Goal: Check status: Check status

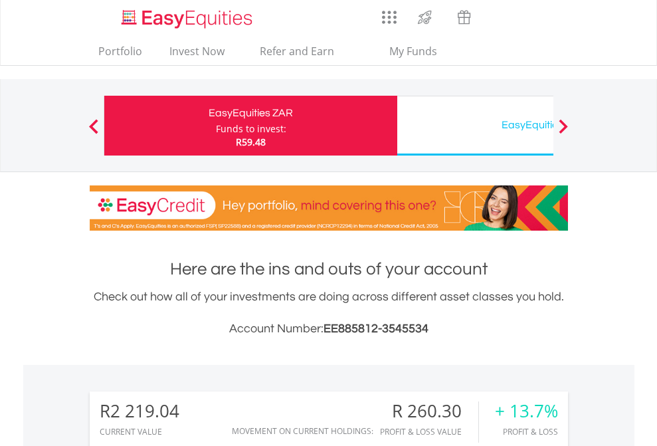
scroll to position [128, 209]
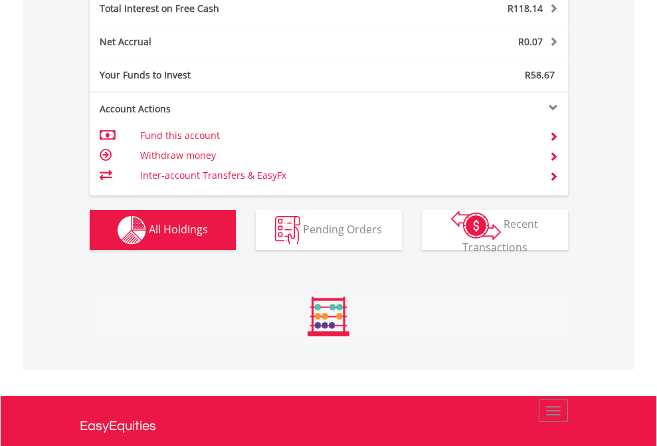
scroll to position [128, 209]
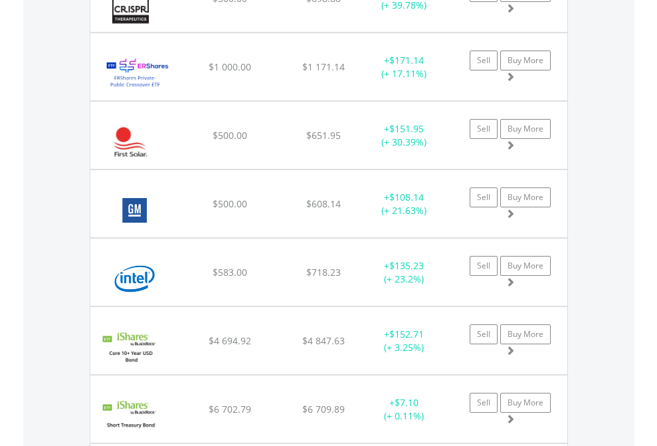
scroll to position [128, 209]
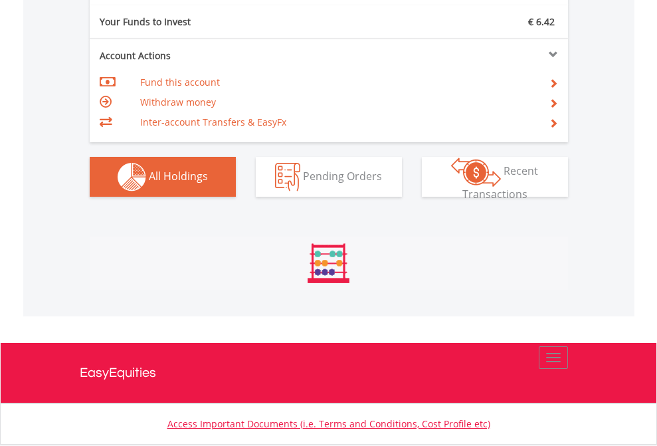
scroll to position [128, 209]
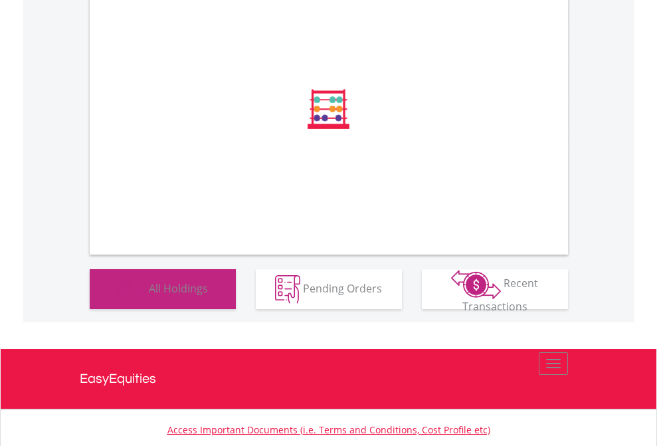
click at [149, 295] on span "All Holdings" at bounding box center [178, 288] width 59 height 15
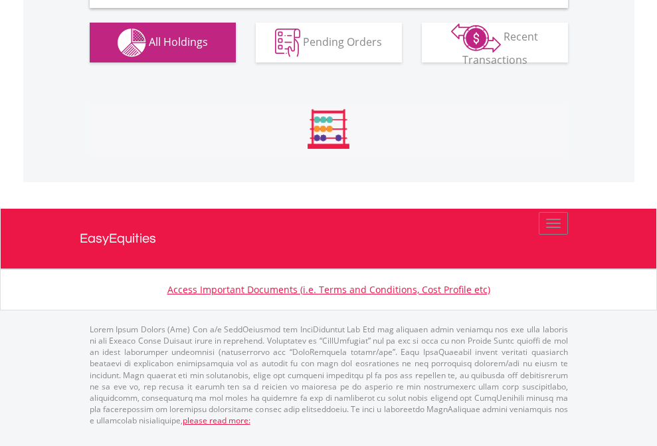
scroll to position [1285, 0]
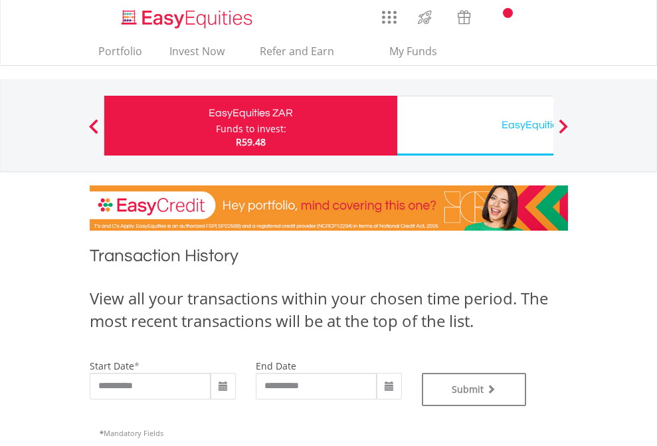
type input "**********"
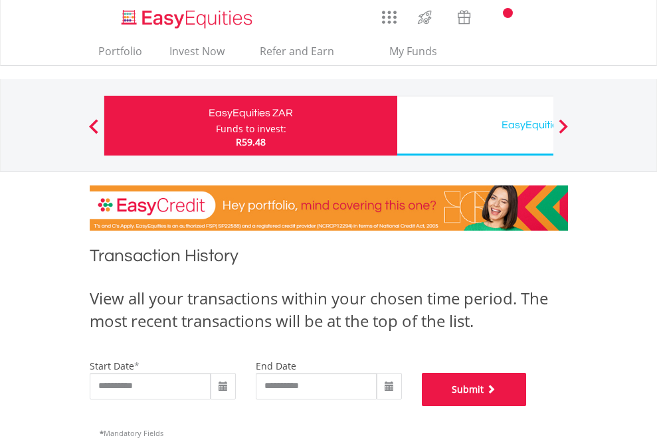
click at [527, 406] on button "Submit" at bounding box center [474, 389] width 105 height 33
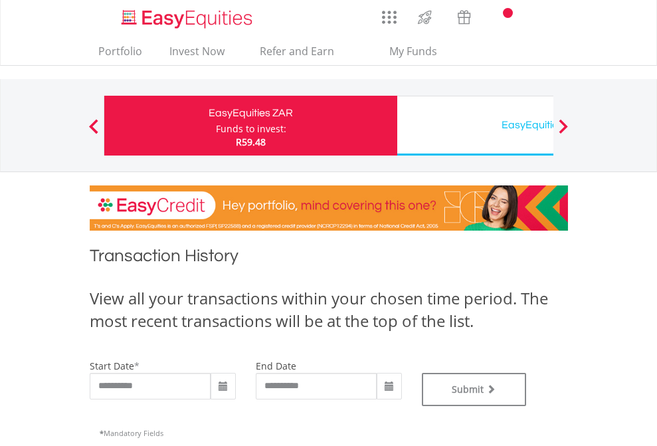
click at [475, 126] on div "EasyEquities USD" at bounding box center [543, 125] width 277 height 19
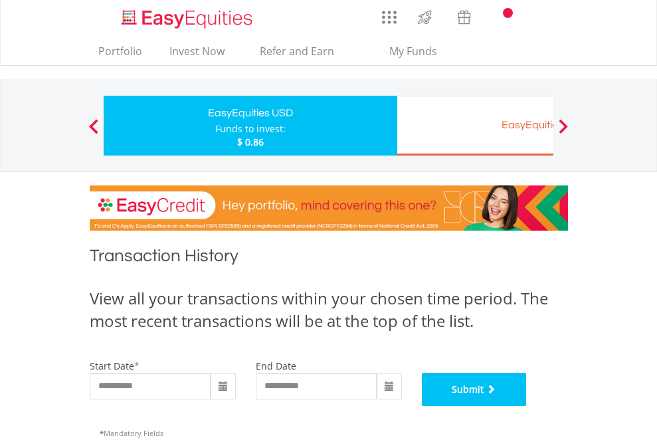
click at [527, 406] on button "Submit" at bounding box center [474, 389] width 105 height 33
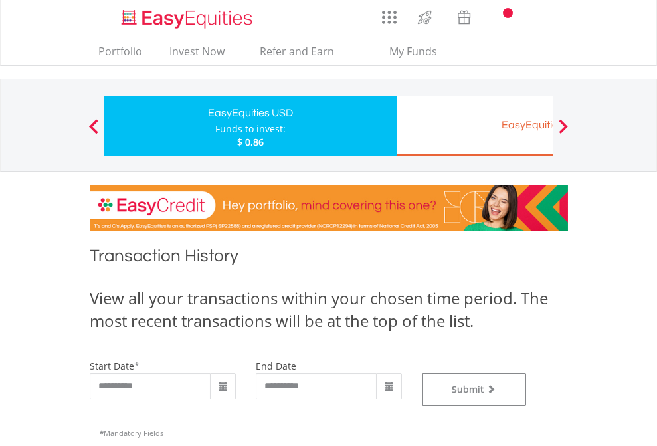
click at [475, 126] on div "EasyEquities EUR" at bounding box center [543, 125] width 277 height 19
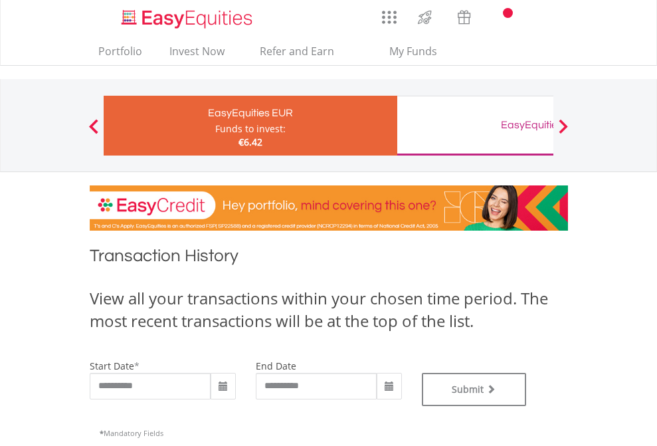
type input "**********"
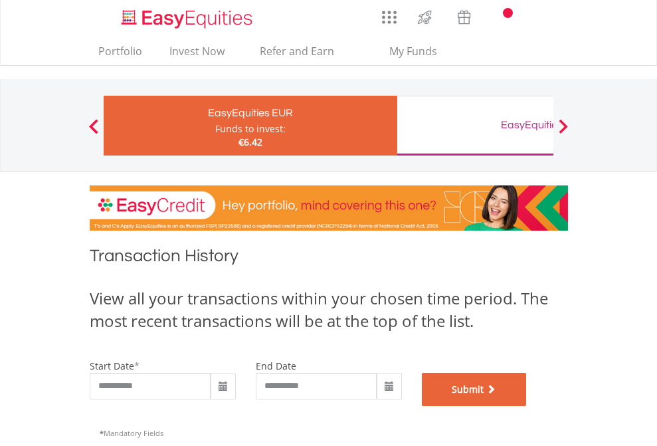
click at [527, 406] on button "Submit" at bounding box center [474, 389] width 105 height 33
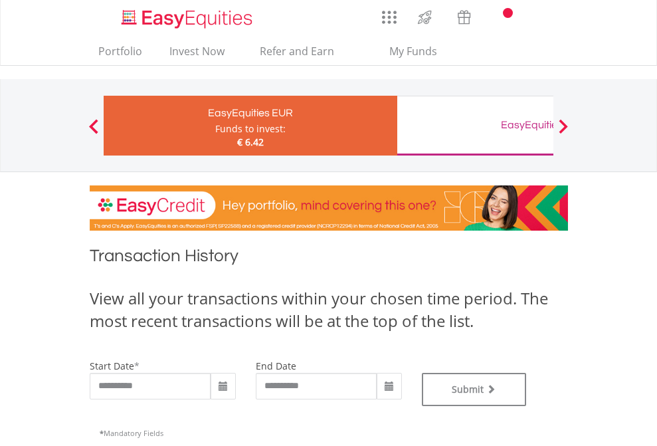
click at [475, 126] on div "EasyEquities GBP" at bounding box center [543, 125] width 277 height 19
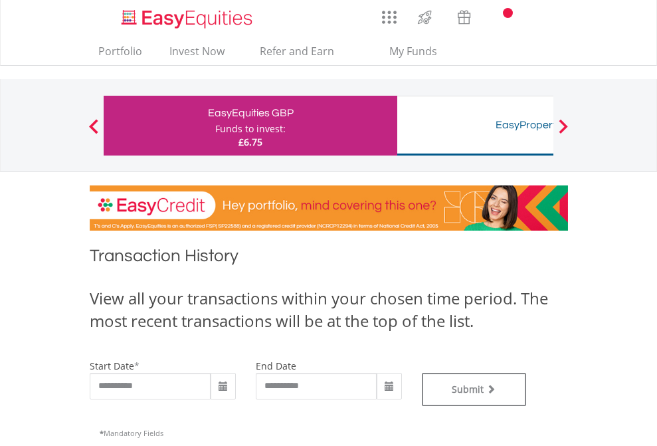
type input "**********"
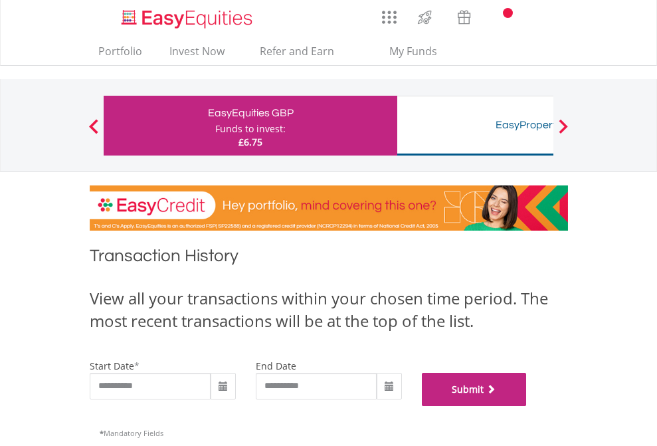
click at [527, 406] on button "Submit" at bounding box center [474, 389] width 105 height 33
